Goal: Navigation & Orientation: Find specific page/section

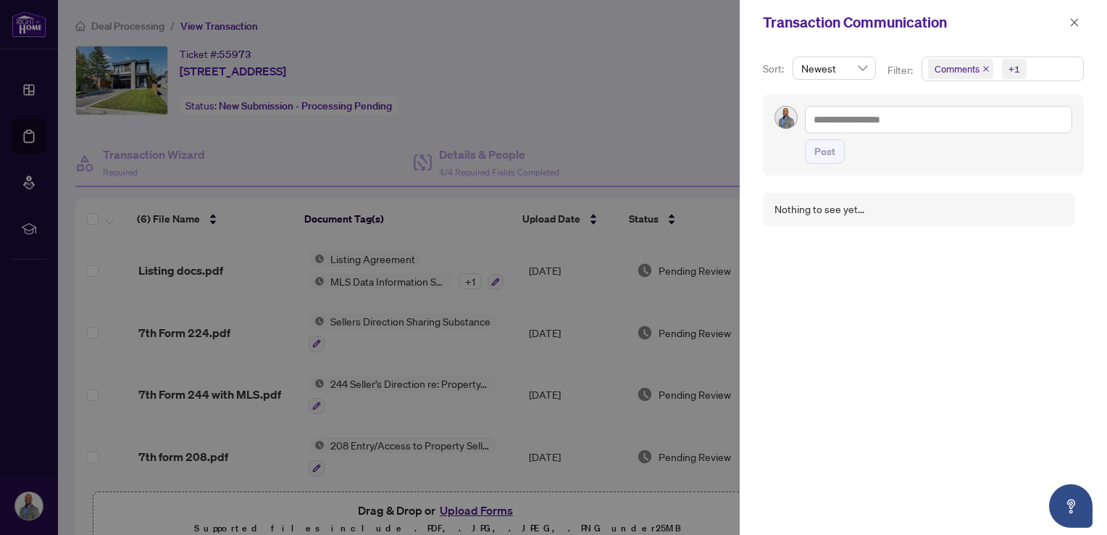
click at [673, 77] on div at bounding box center [553, 267] width 1107 height 535
click at [1078, 20] on icon "close" at bounding box center [1075, 22] width 10 height 10
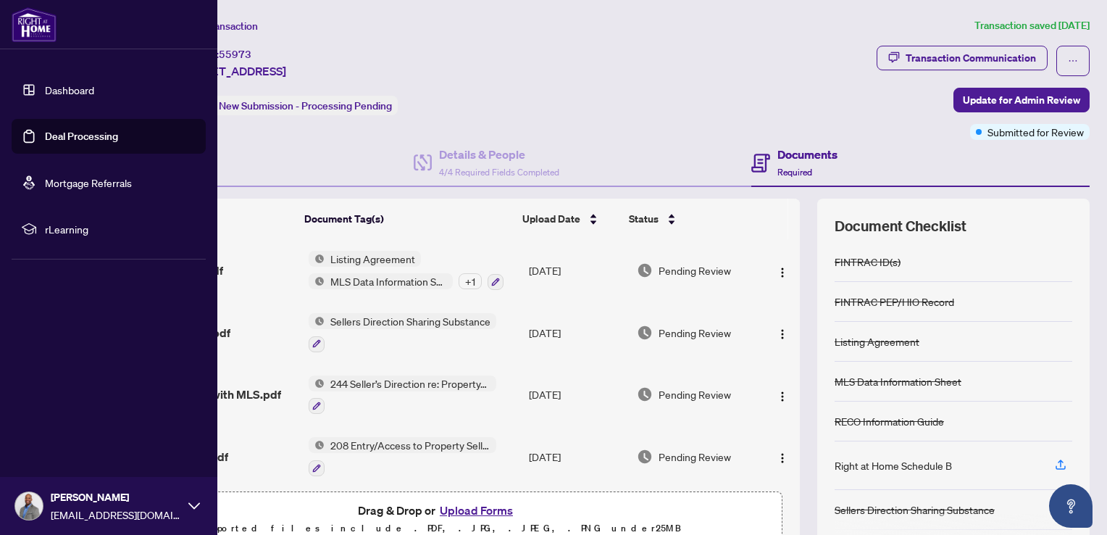
click at [67, 138] on link "Deal Processing" at bounding box center [81, 136] width 73 height 13
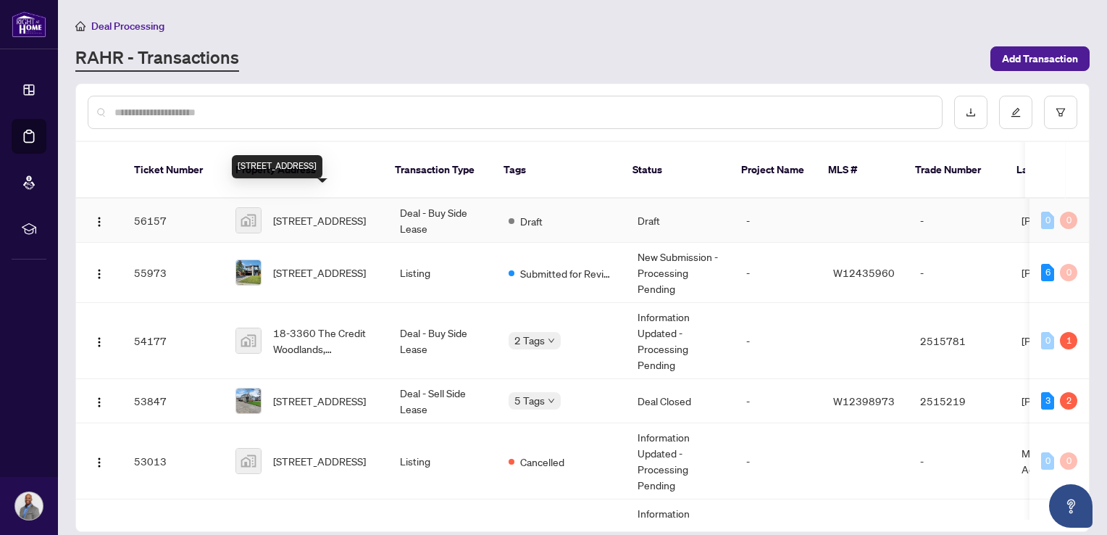
click at [322, 212] on span "[STREET_ADDRESS]" at bounding box center [319, 220] width 93 height 16
